Goal: Information Seeking & Learning: Learn about a topic

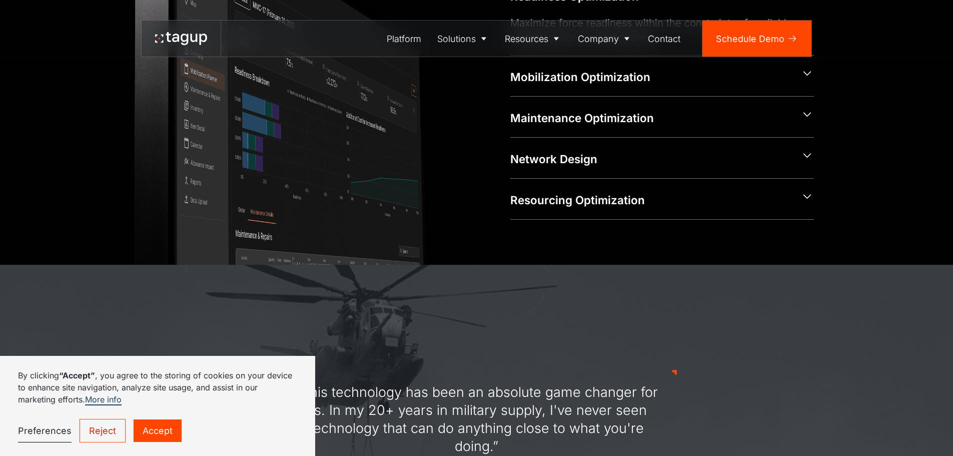
scroll to position [500, 0]
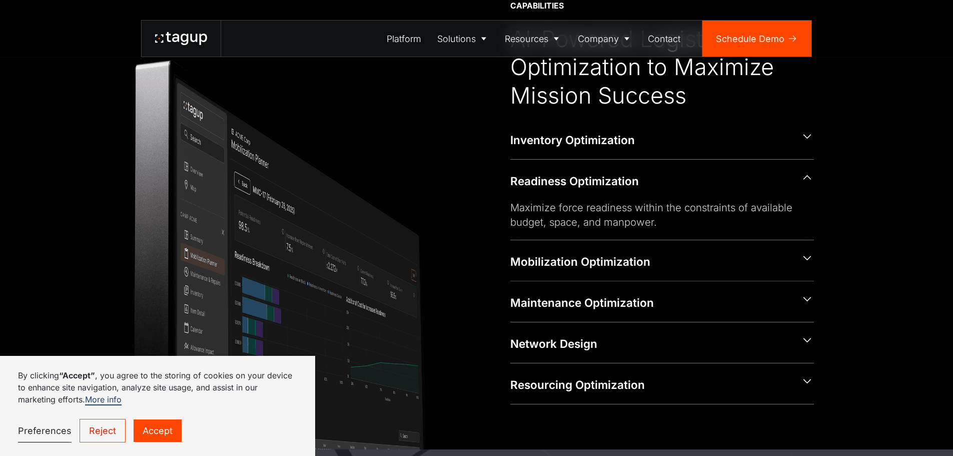
click at [598, 260] on div "Mobilization Optimization" at bounding box center [650, 262] width 281 height 16
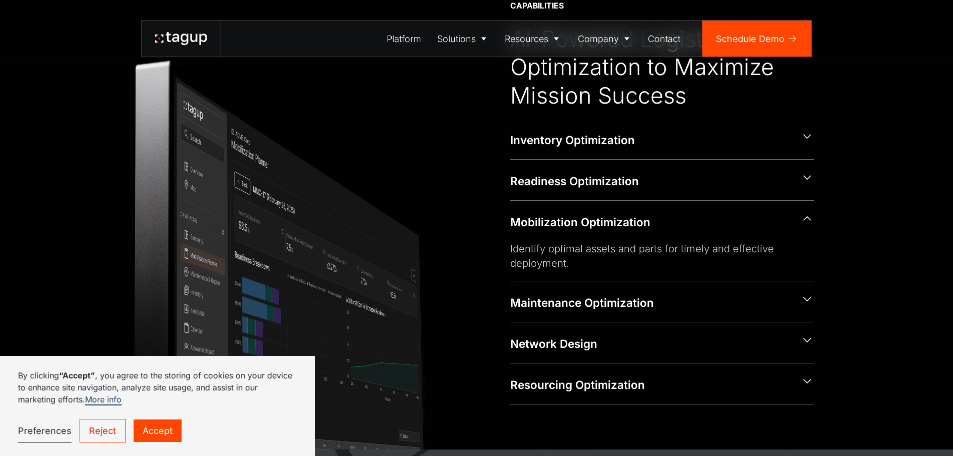
click at [581, 292] on div "Maintenance Optimization" at bounding box center [662, 301] width 304 height 41
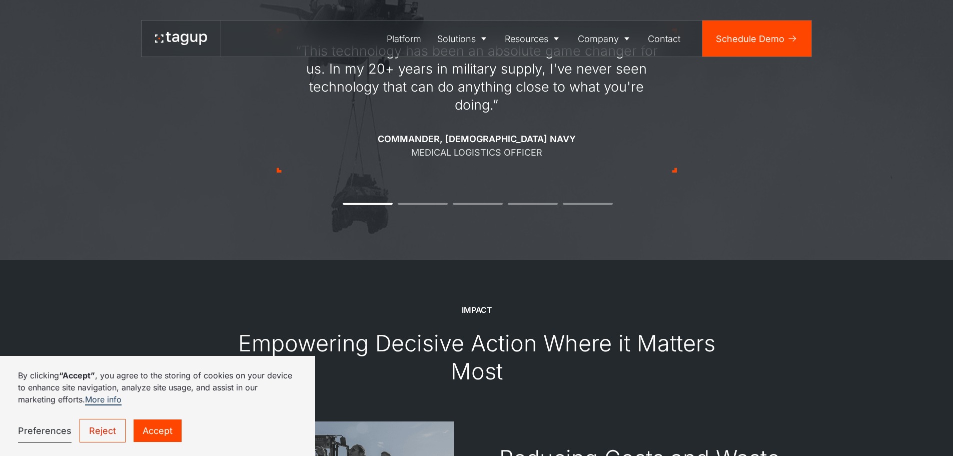
scroll to position [1151, 0]
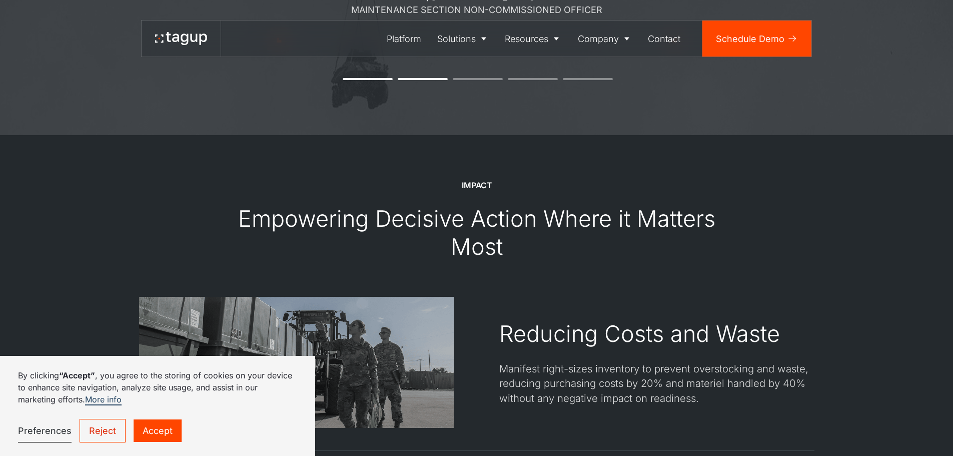
click at [109, 435] on link "Reject" at bounding box center [103, 431] width 46 height 24
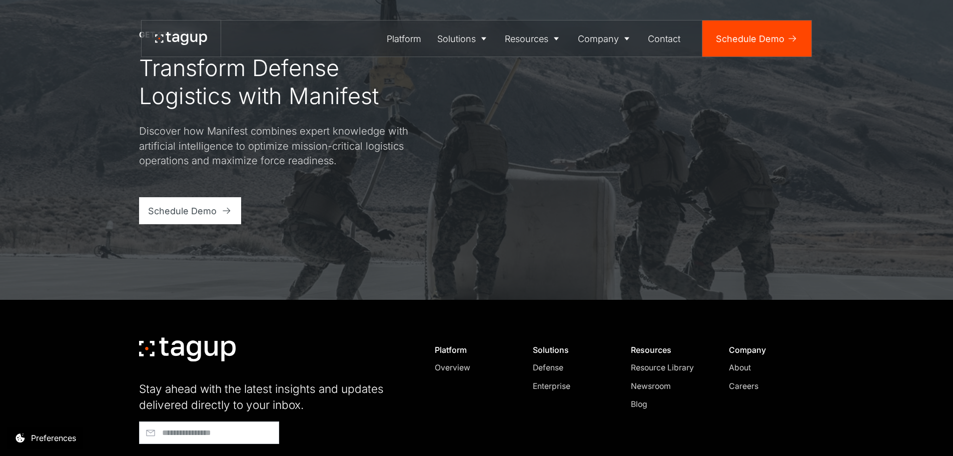
scroll to position [3659, 0]
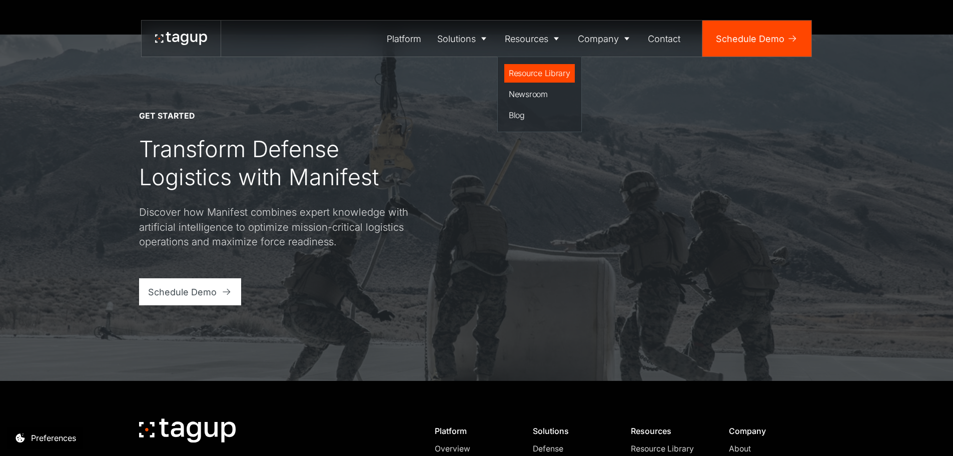
click at [546, 72] on div "Resource Library" at bounding box center [540, 73] width 62 height 12
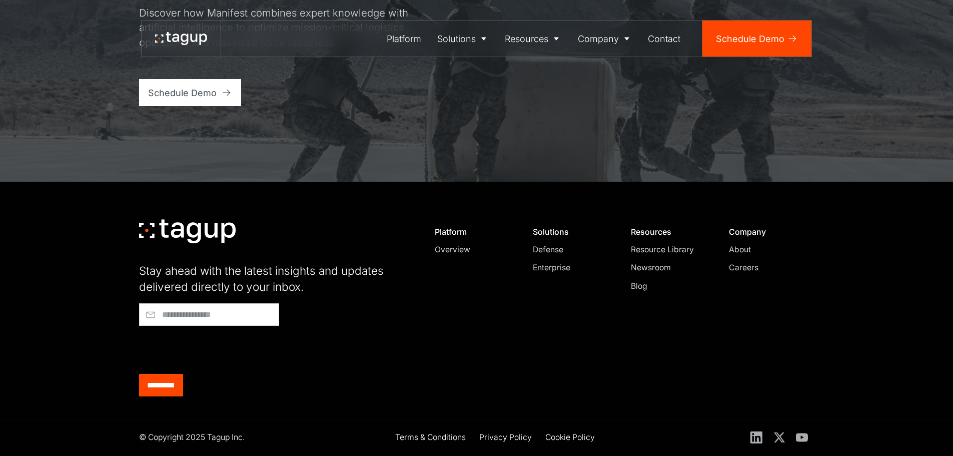
scroll to position [1689, 0]
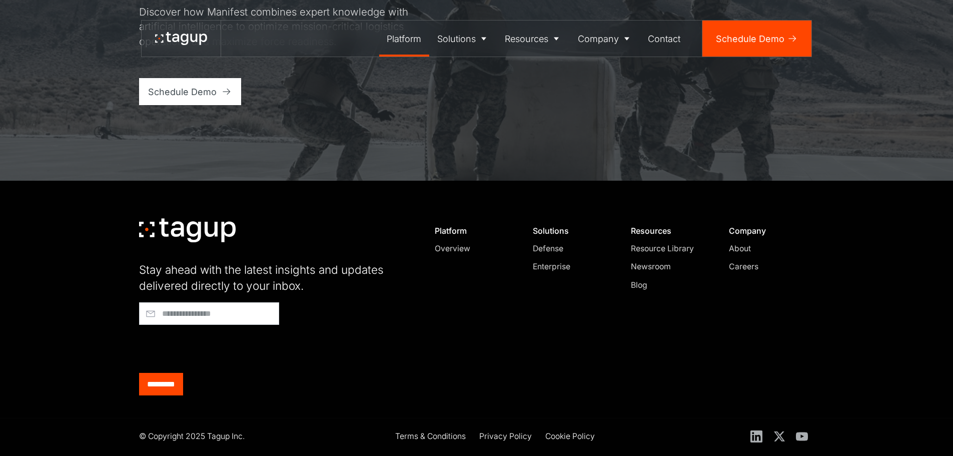
click at [393, 44] on div "Platform" at bounding box center [404, 39] width 35 height 14
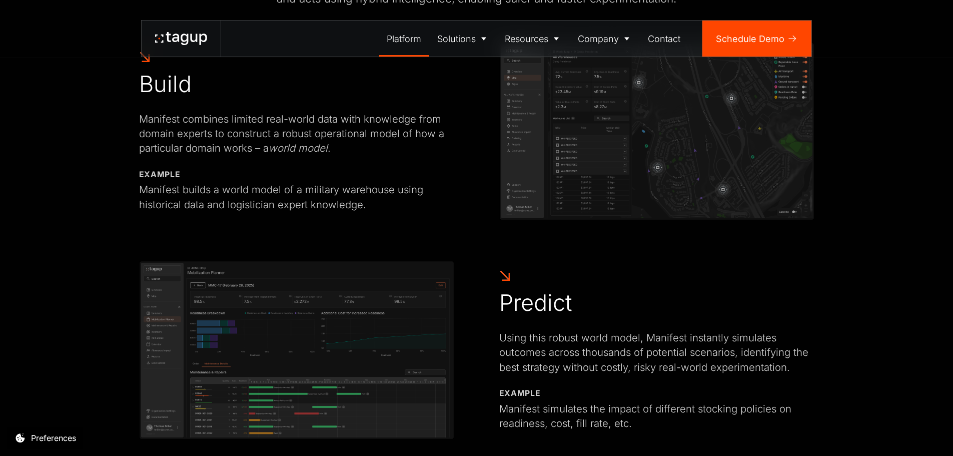
scroll to position [750, 0]
